Goal: Download file/media

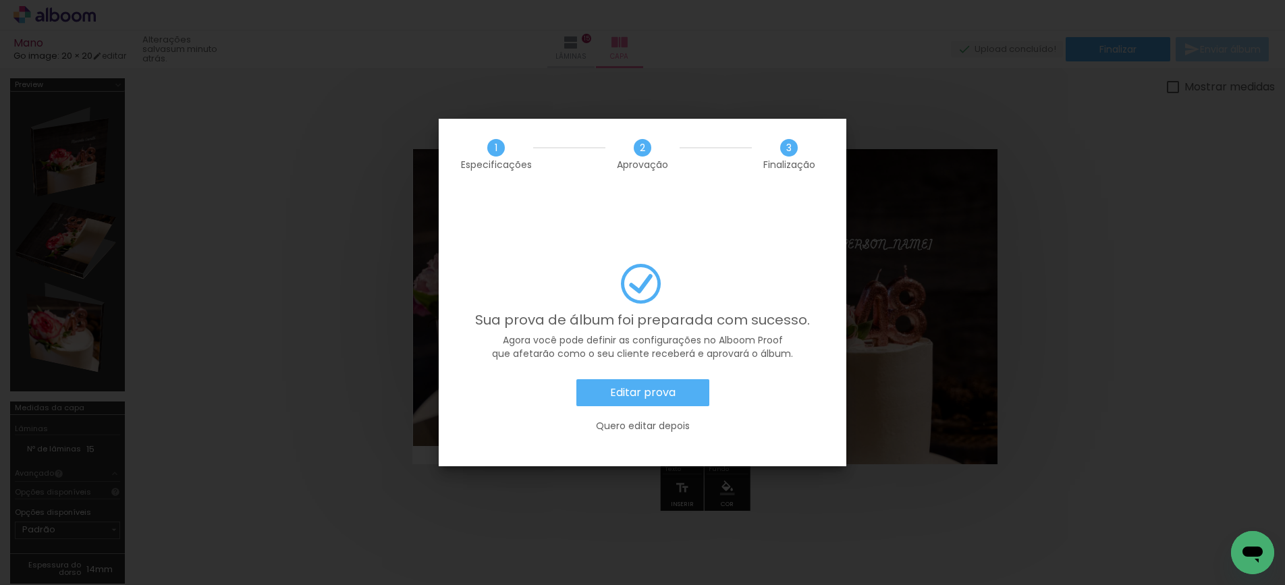
scroll to position [0, 2004]
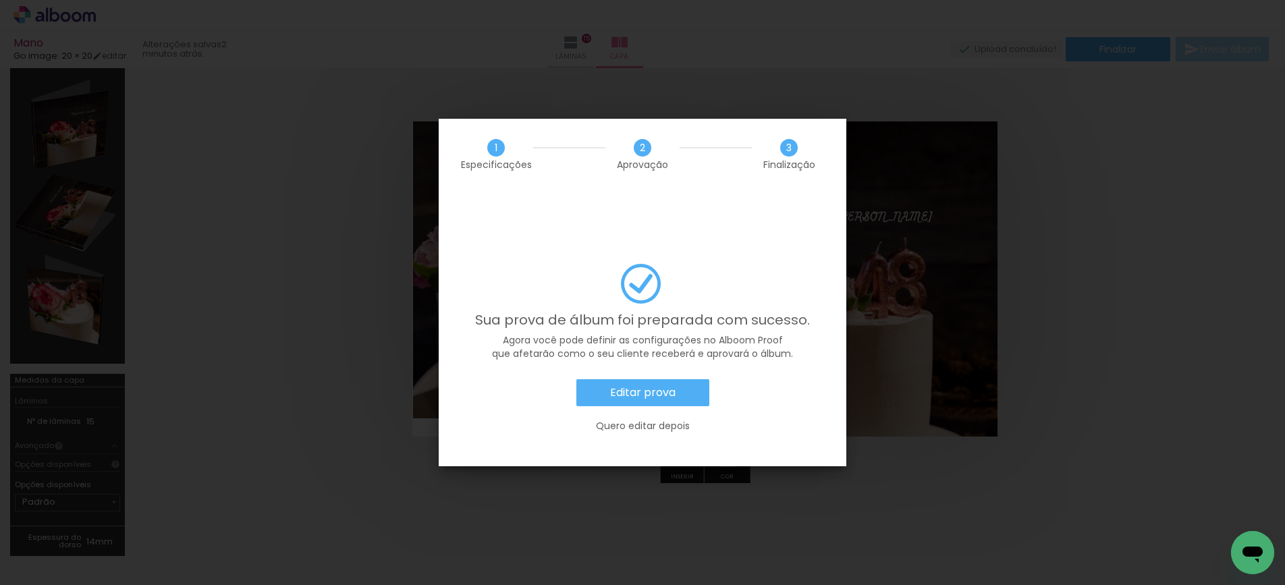
click at [0, 0] on slot "Editar prova" at bounding box center [0, 0] width 0 height 0
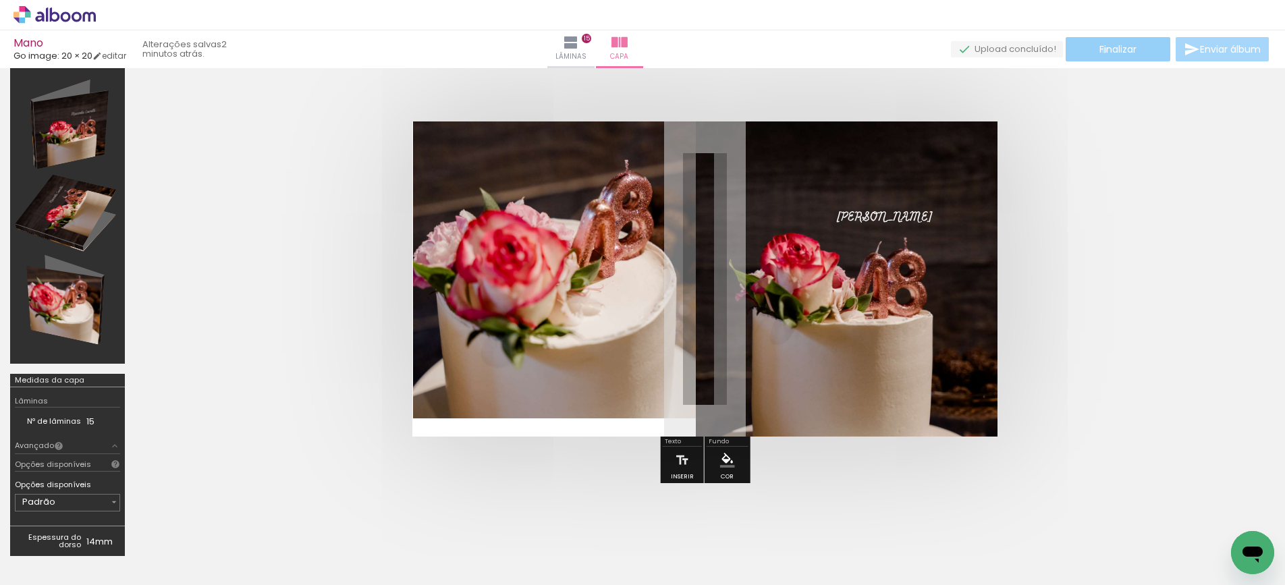
click at [1099, 50] on span "Finalizar" at bounding box center [1117, 49] width 37 height 9
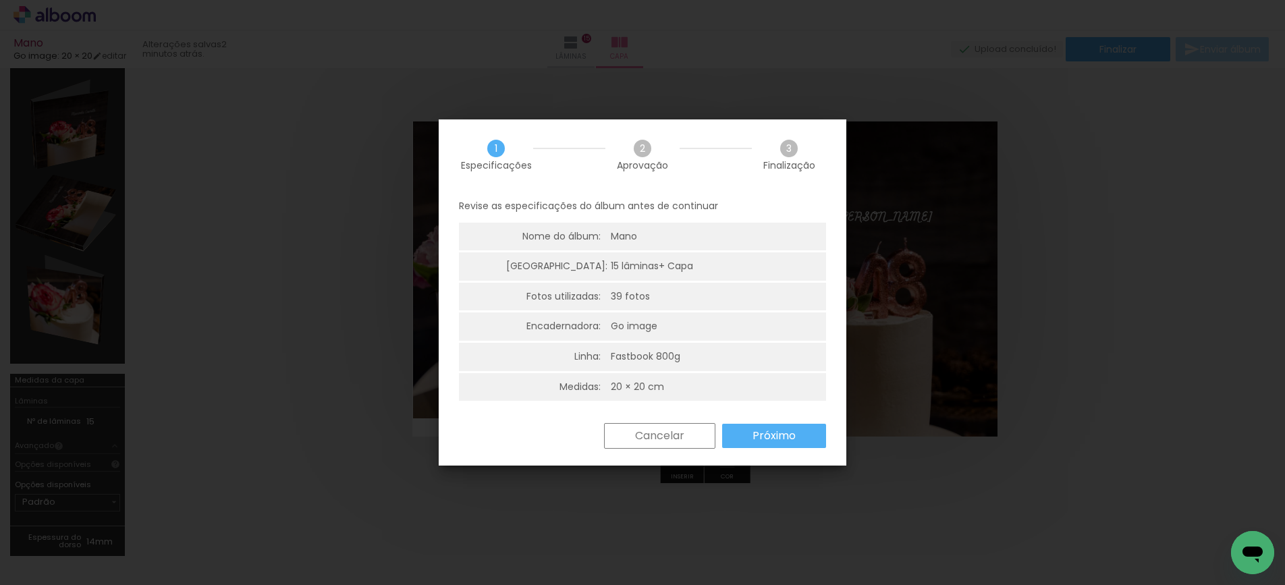
drag, startPoint x: 679, startPoint y: 441, endPoint x: 539, endPoint y: 439, distance: 139.7
click at [0, 0] on slot "Cancelar" at bounding box center [0, 0] width 0 height 0
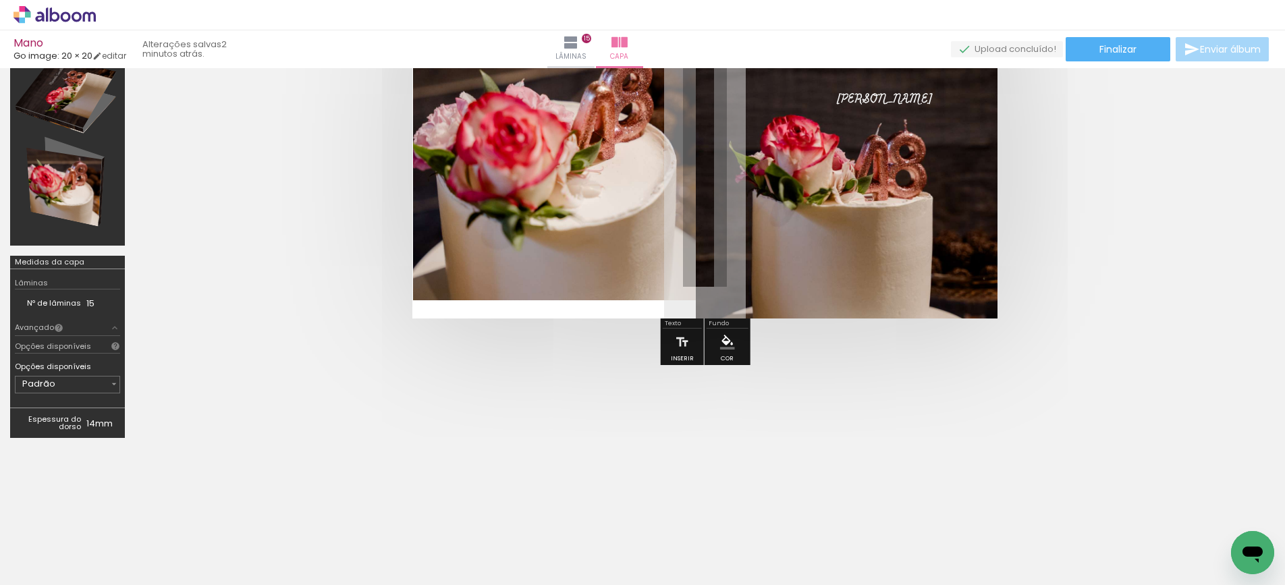
scroll to position [154, 0]
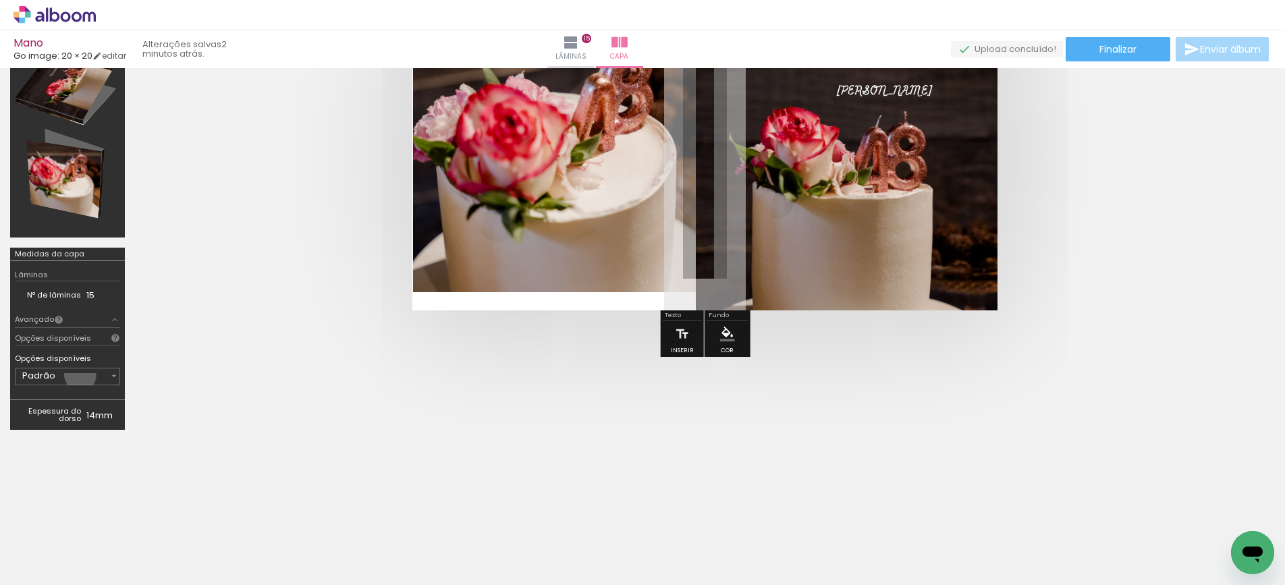
click at [80, 375] on input "Padrão" at bounding box center [65, 375] width 86 height 13
click at [169, 375] on quentale-cover-editor at bounding box center [705, 181] width 1140 height 515
click at [86, 376] on input "Padrão" at bounding box center [65, 375] width 86 height 13
click at [0, 0] on slot "800 gramas" at bounding box center [0, 0] width 0 height 0
type input "800 gramas"
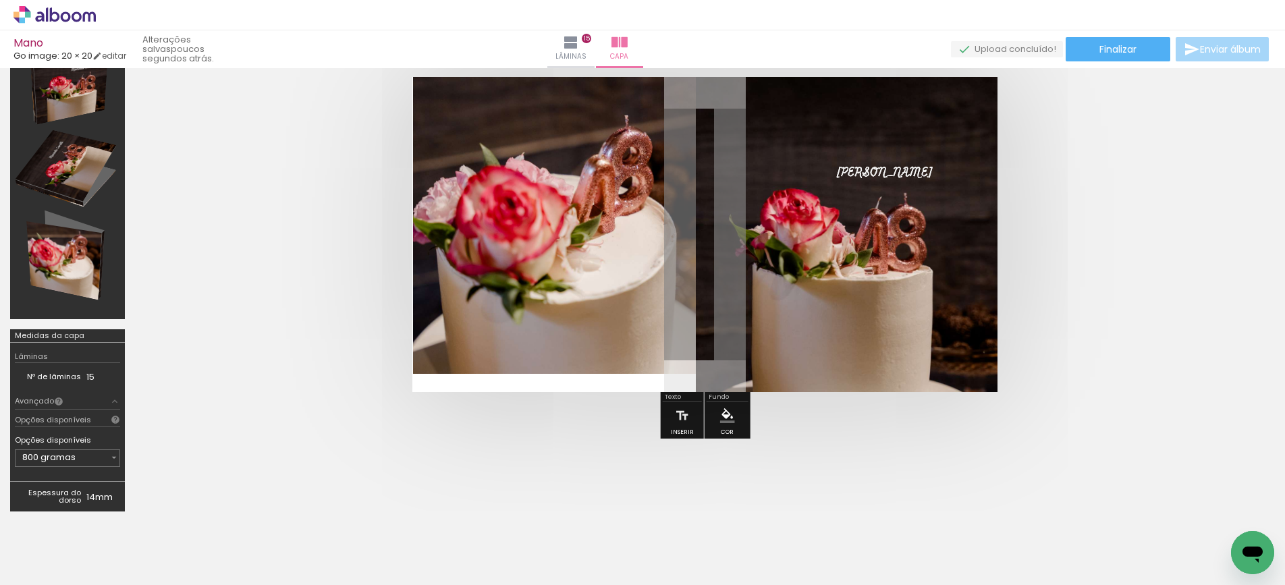
scroll to position [80, 0]
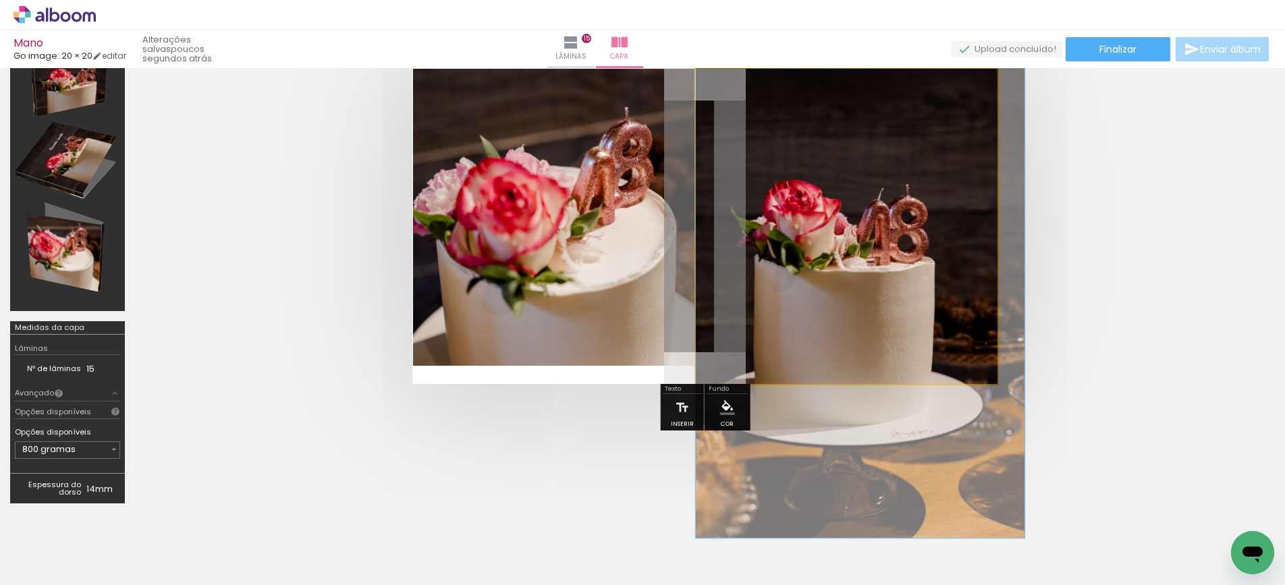
drag, startPoint x: 851, startPoint y: 279, endPoint x: 872, endPoint y: 279, distance: 20.9
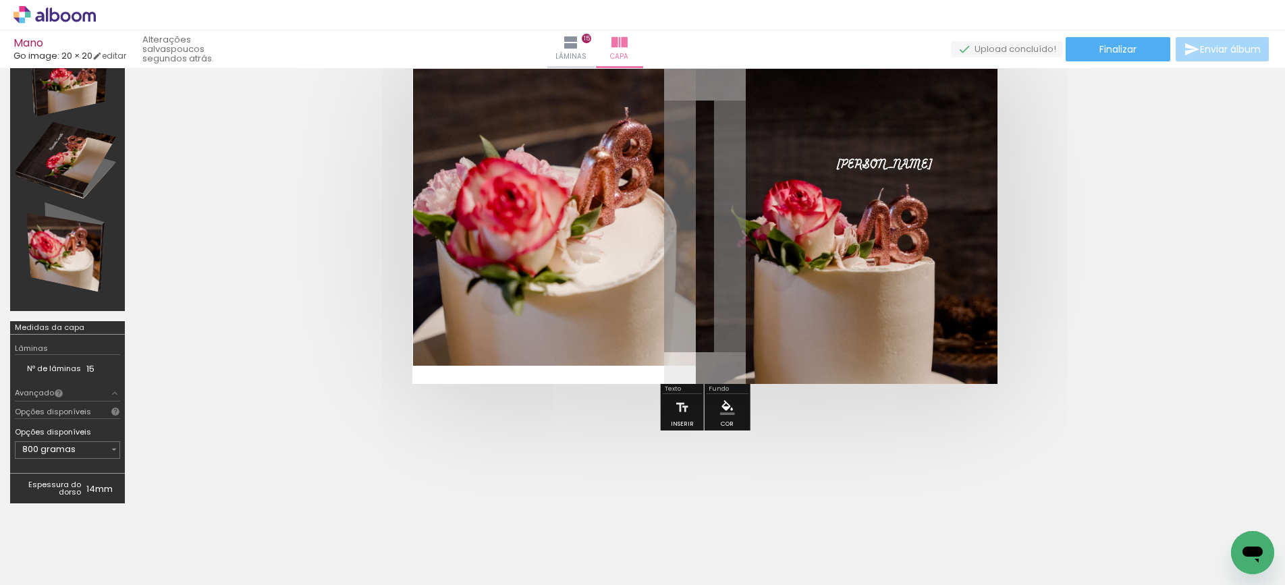
click at [1152, 300] on quentale-cover at bounding box center [705, 226] width 1032 height 315
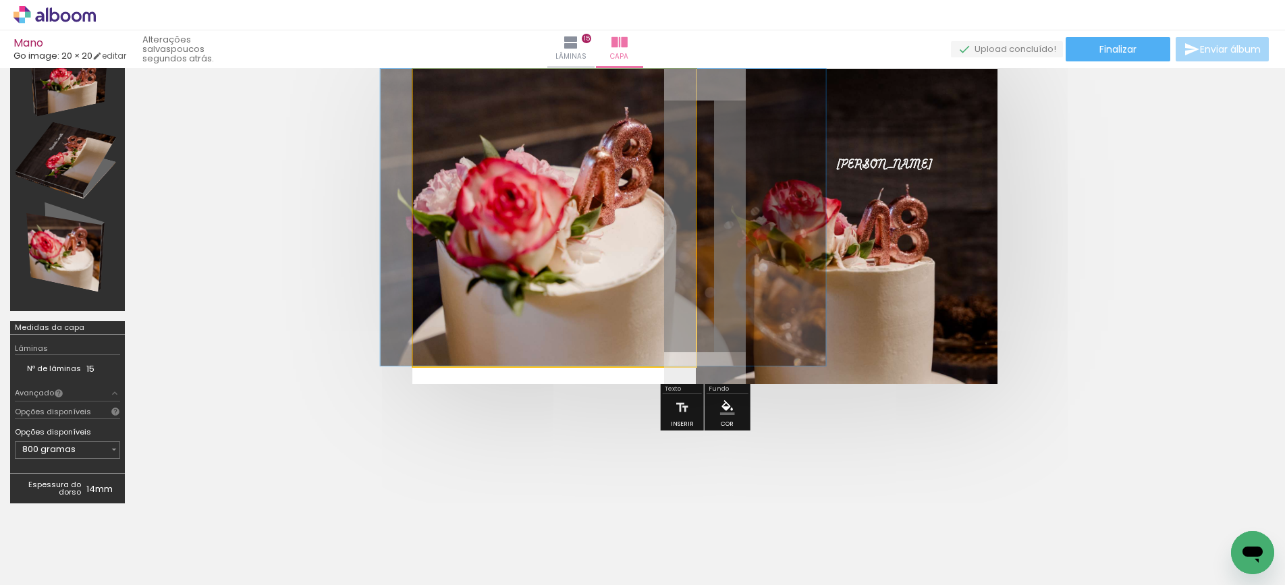
click at [590, 258] on quentale-photo at bounding box center [554, 217] width 283 height 297
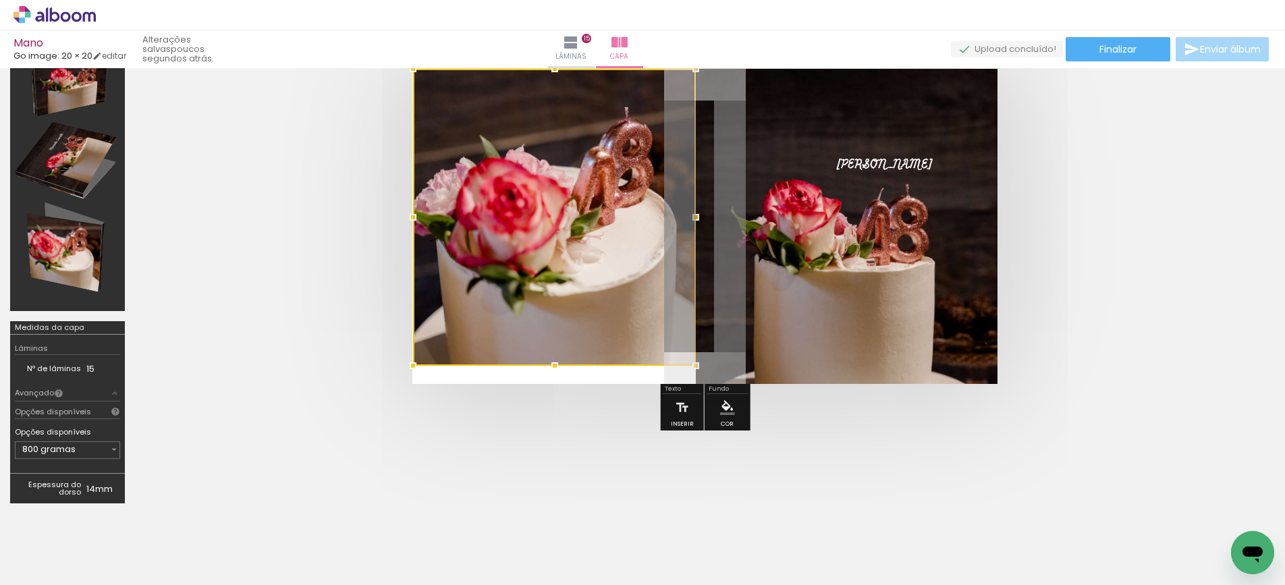
click at [590, 258] on div at bounding box center [554, 217] width 283 height 297
click at [1236, 292] on div at bounding box center [705, 226] width 1140 height 423
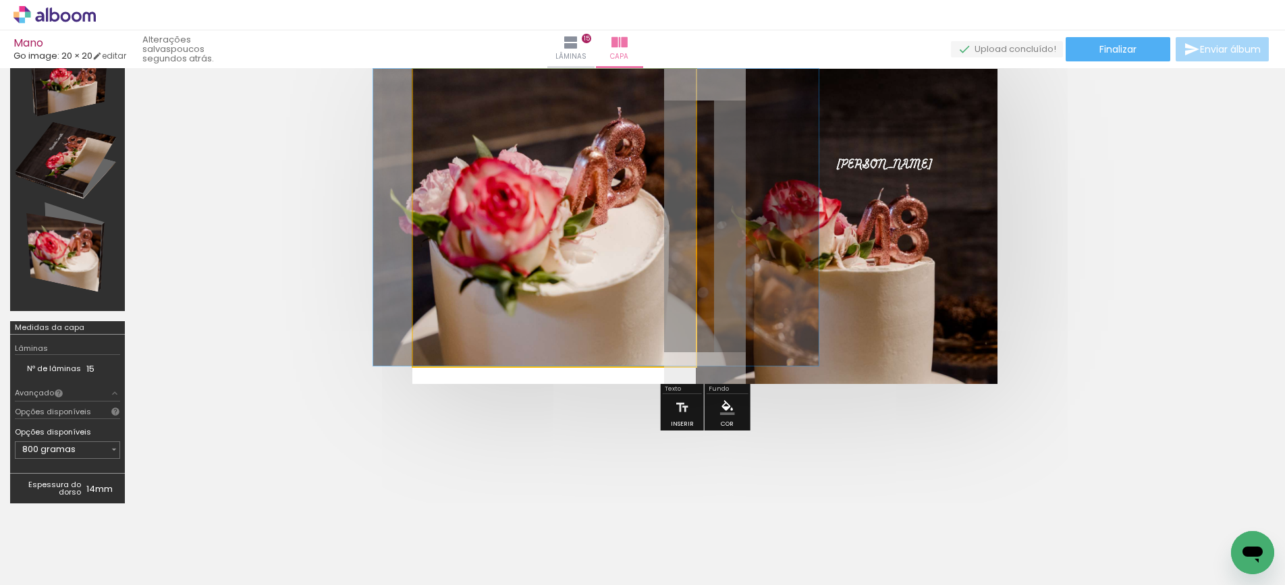
drag, startPoint x: 613, startPoint y: 259, endPoint x: 605, endPoint y: 260, distance: 7.5
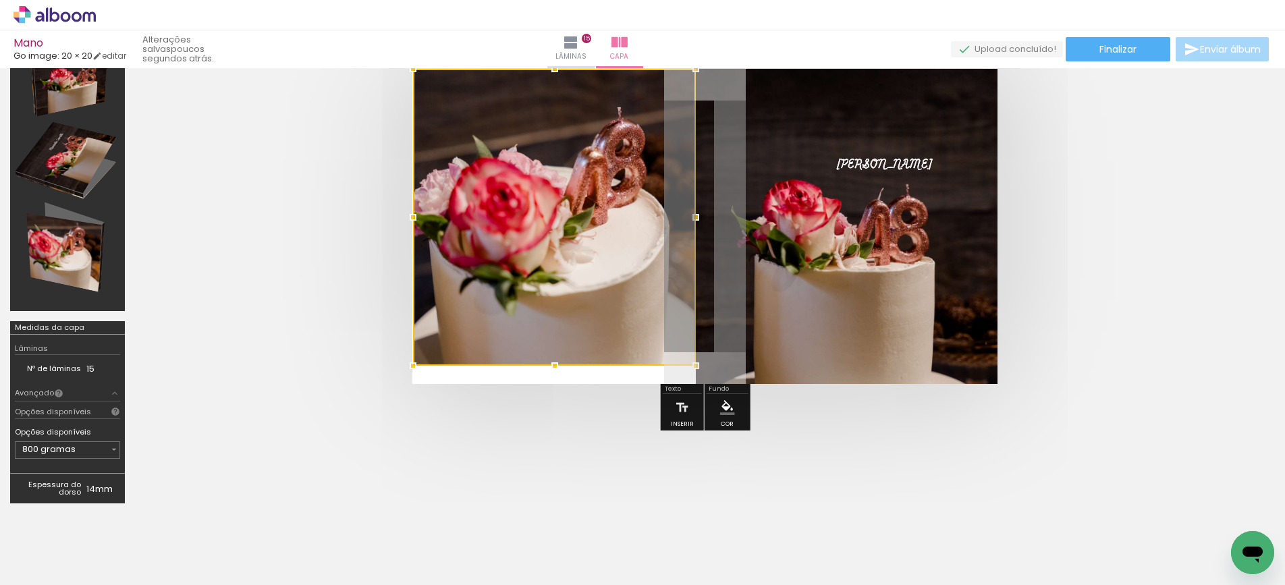
click at [1128, 308] on quentale-cover at bounding box center [705, 226] width 1032 height 315
click at [1137, 266] on quentale-cover at bounding box center [705, 226] width 1032 height 315
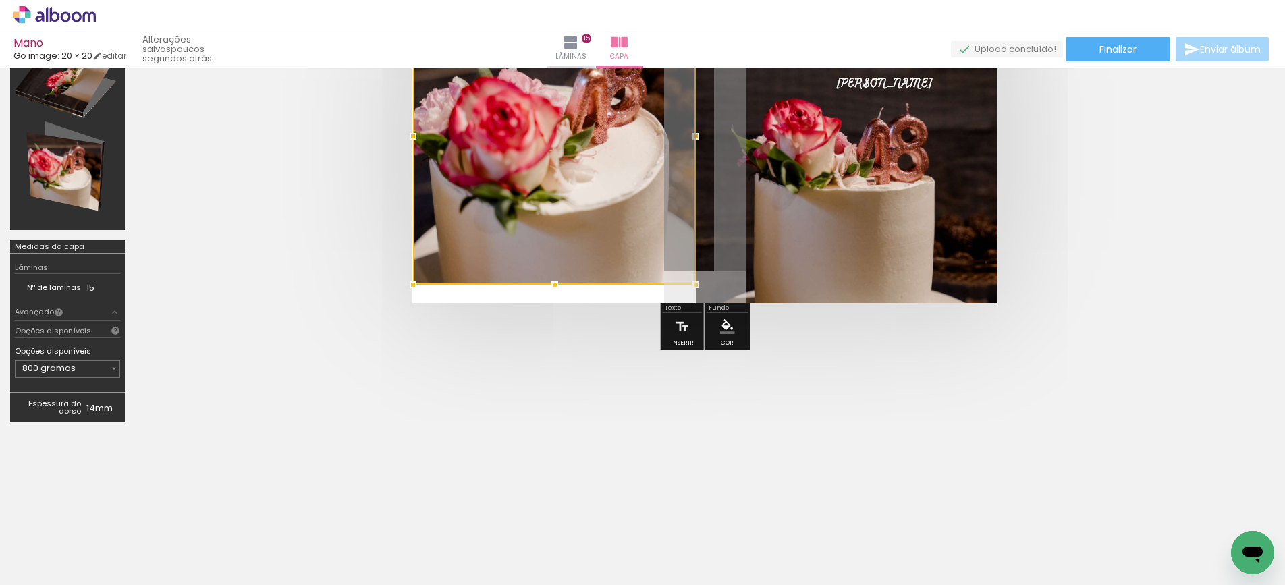
scroll to position [180, 0]
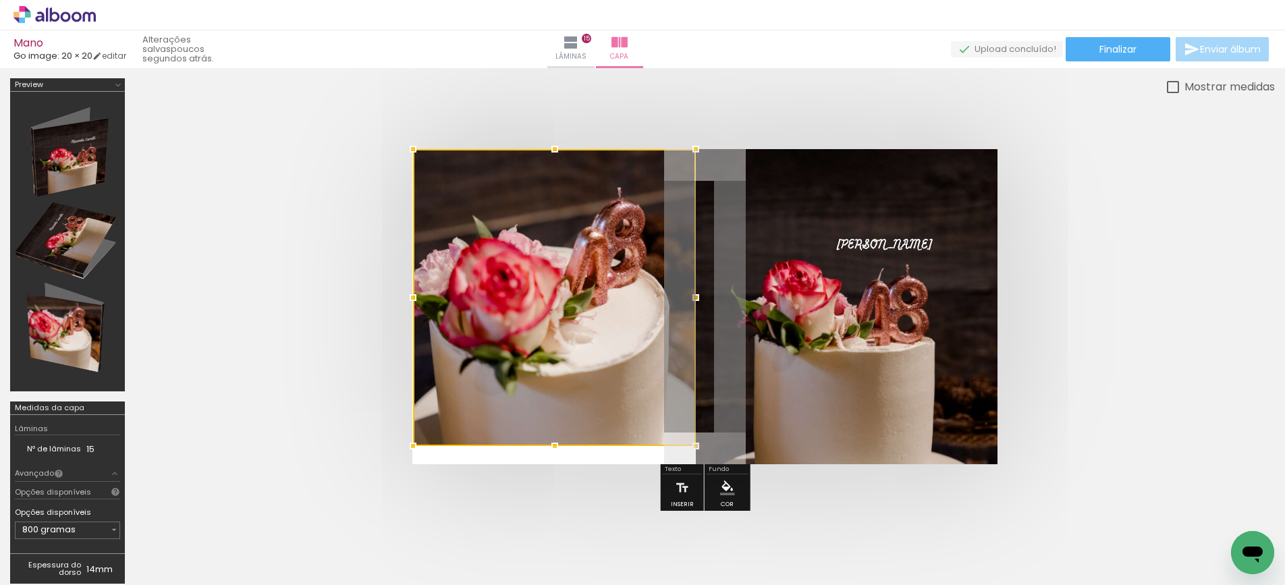
scroll to position [0, 2004]
click at [1118, 51] on span "Finalizar" at bounding box center [1117, 49] width 37 height 9
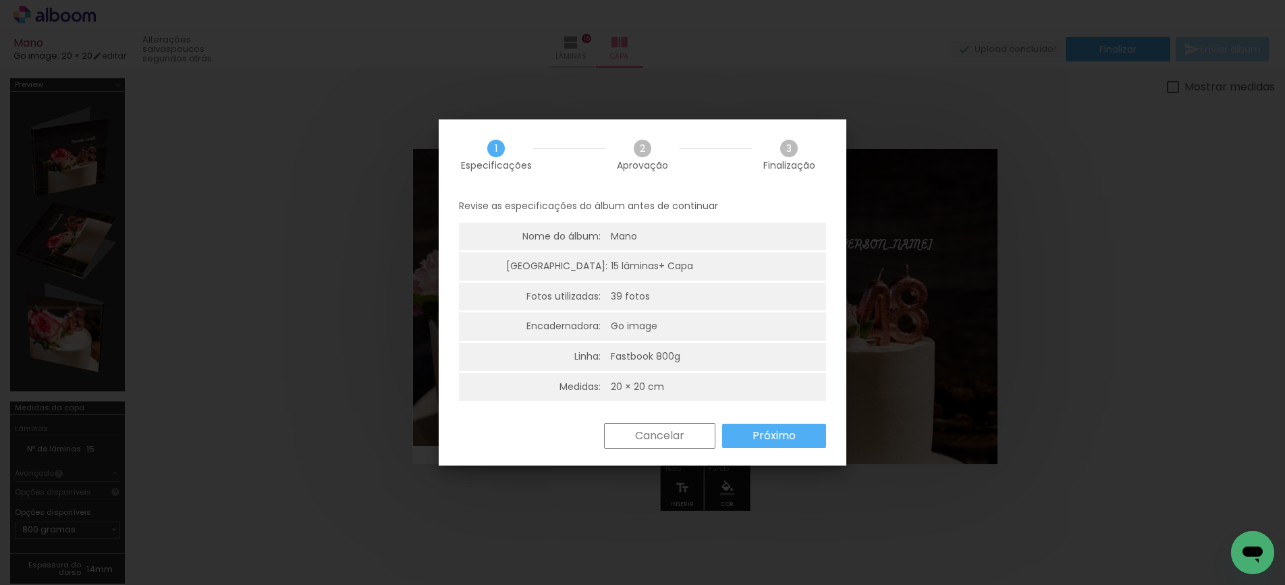
click at [0, 0] on slot "Próximo" at bounding box center [0, 0] width 0 height 0
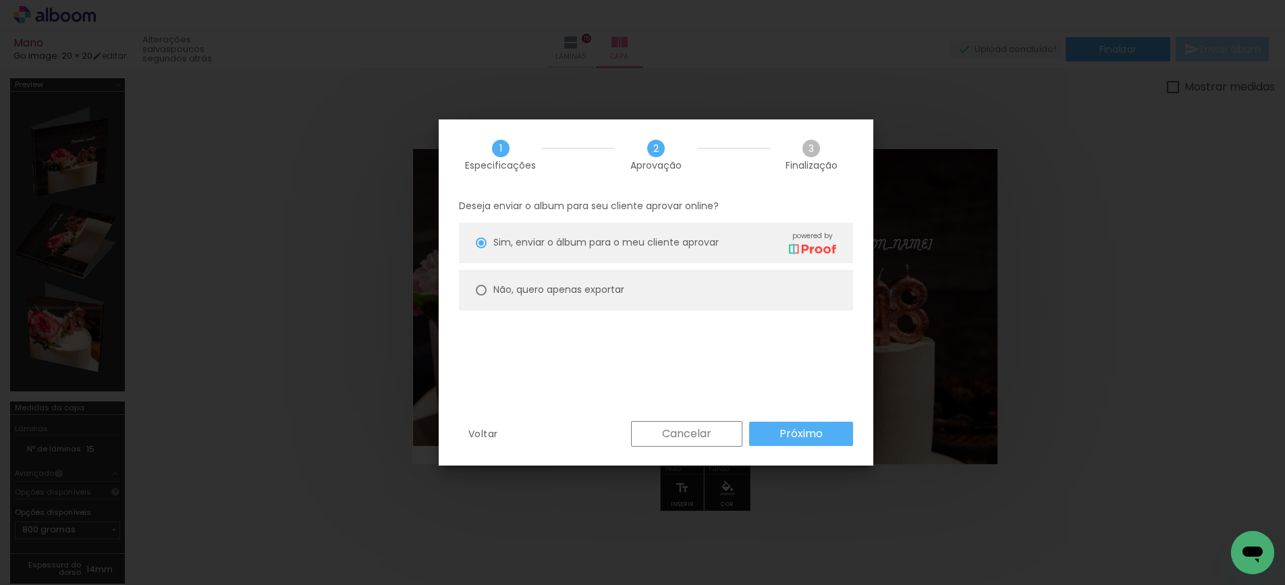
click at [0, 0] on slot "Não, quero apenas exportar" at bounding box center [0, 0] width 0 height 0
type paper-radio-button "on"
click at [0, 0] on slot "Próximo" at bounding box center [0, 0] width 0 height 0
type input "Alta, 300 DPI"
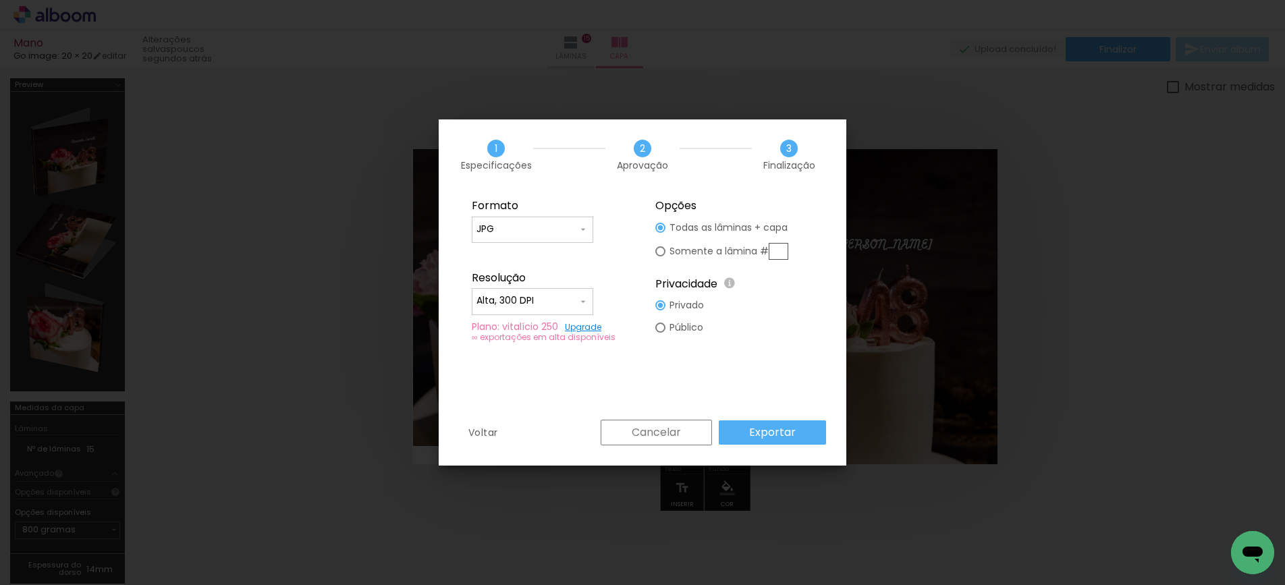
click at [802, 435] on paper-button "Exportar" at bounding box center [772, 432] width 107 height 24
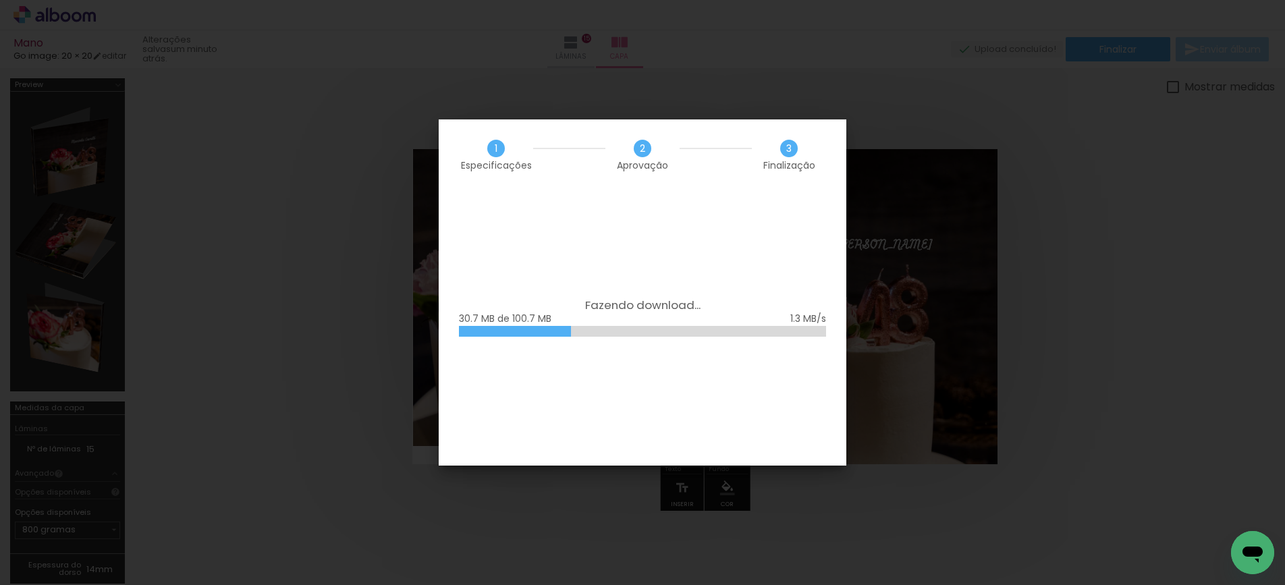
scroll to position [0, 2004]
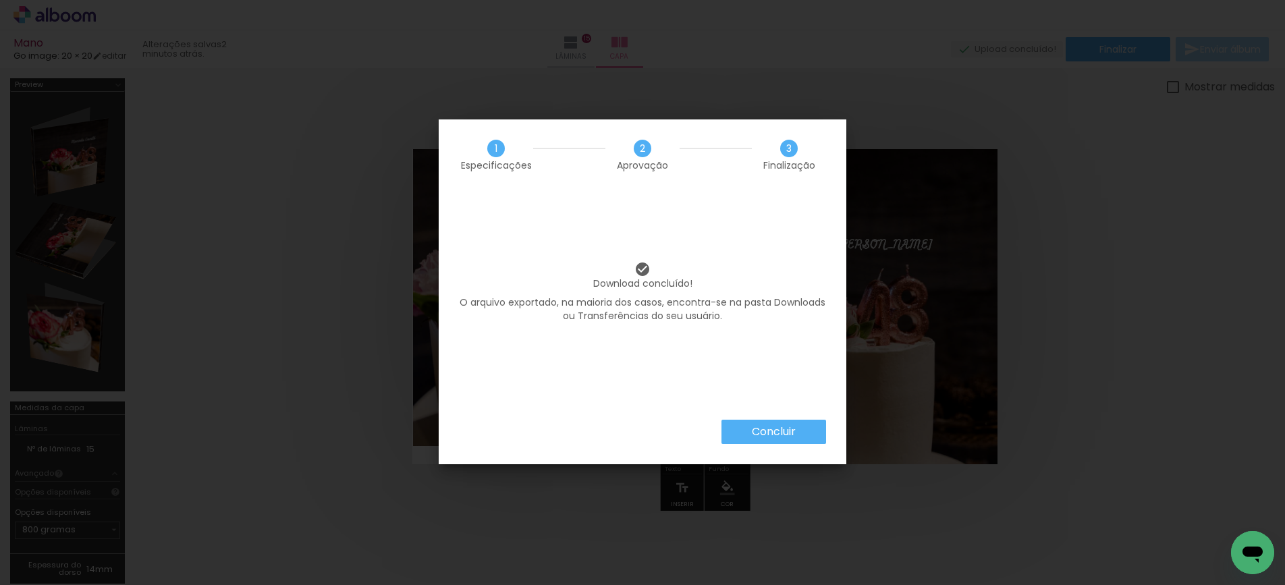
click at [0, 0] on slot "Concluir" at bounding box center [0, 0] width 0 height 0
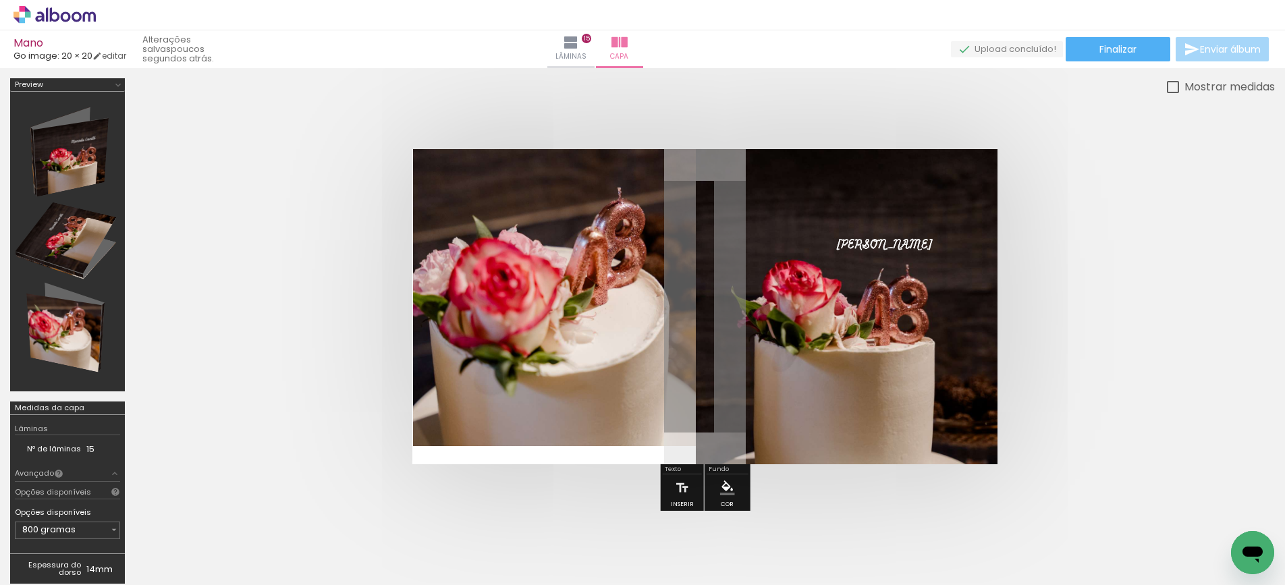
scroll to position [0, 2004]
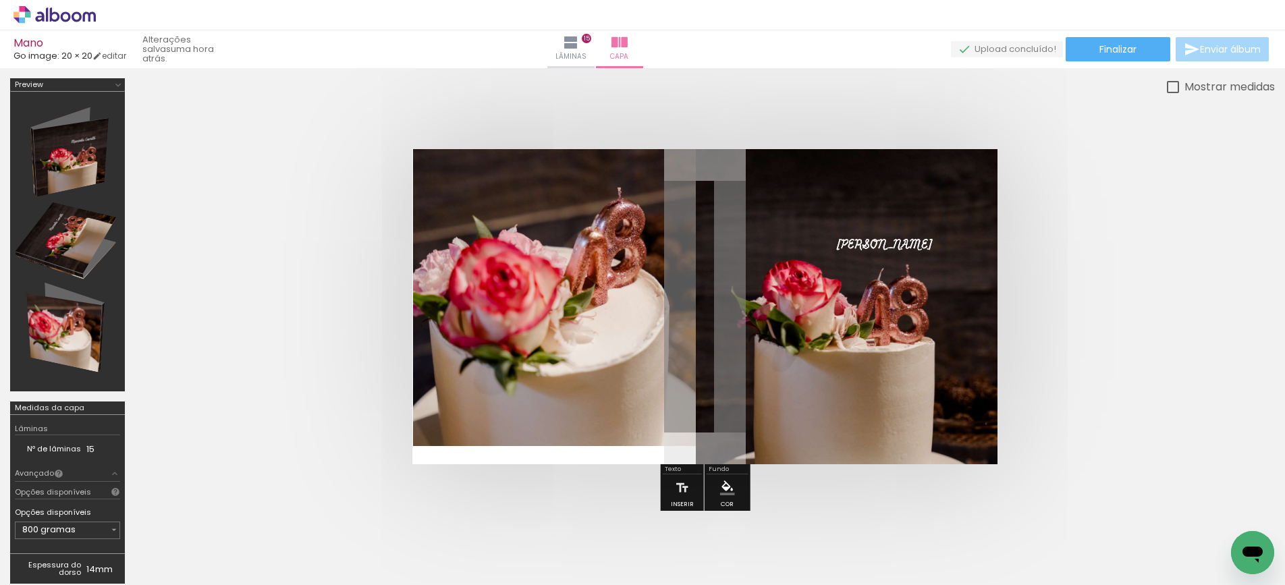
scroll to position [0, 2004]
